Goal: Find specific page/section: Find specific page/section

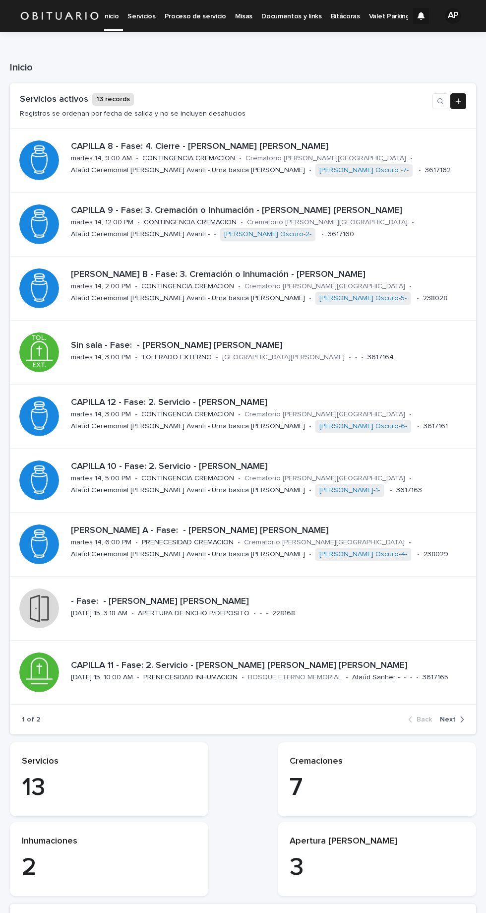
click at [420, 293] on div "[PERSON_NAME] B - Fase: 3. Cremación o Inhumación - [PERSON_NAME] [DATE] 14, 2:…" at bounding box center [267, 287] width 401 height 45
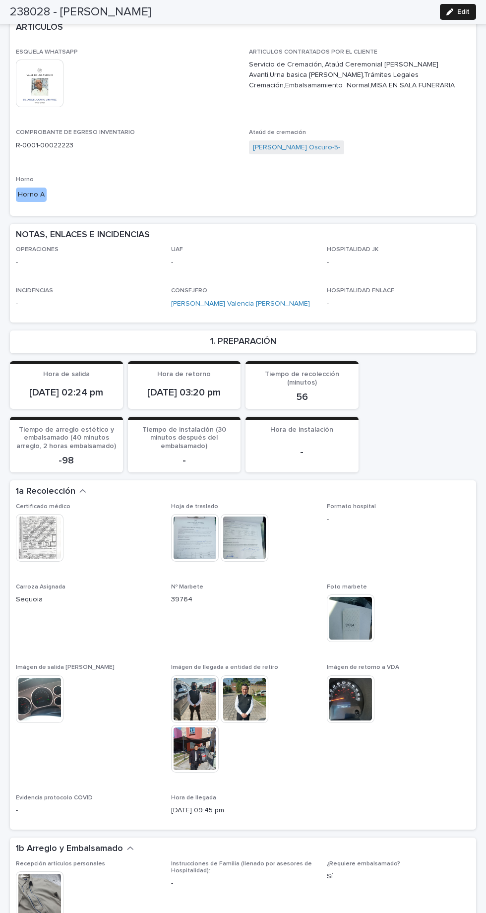
scroll to position [431, 0]
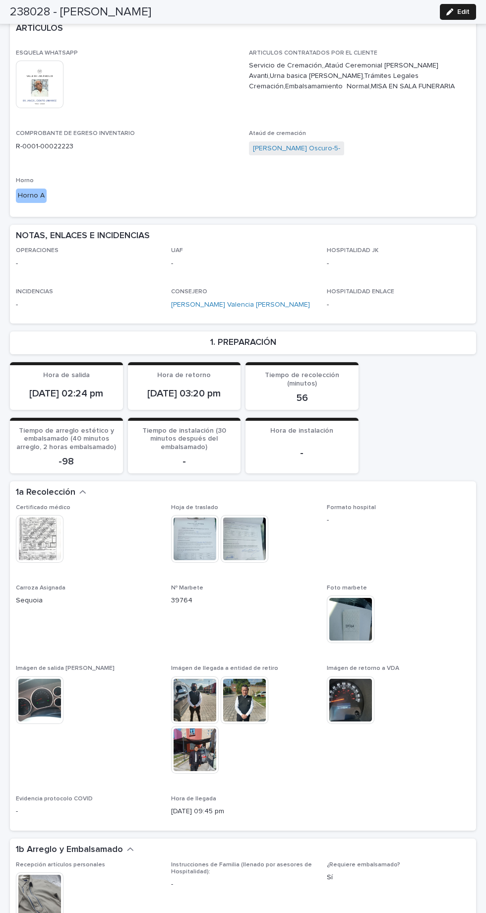
click at [248, 548] on img at bounding box center [245, 539] width 48 height 48
